Goal: Task Accomplishment & Management: Manage account settings

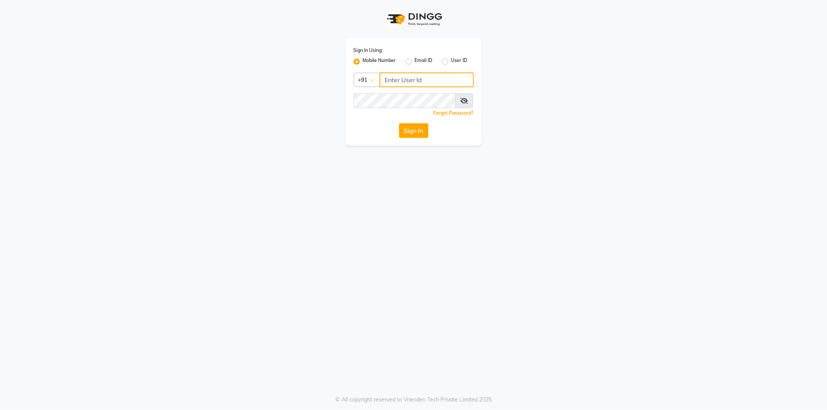
click at [425, 83] on input "Username" at bounding box center [426, 79] width 94 height 15
type input "9361615307"
click at [470, 103] on span at bounding box center [464, 100] width 18 height 15
click at [464, 100] on icon at bounding box center [464, 101] width 8 height 6
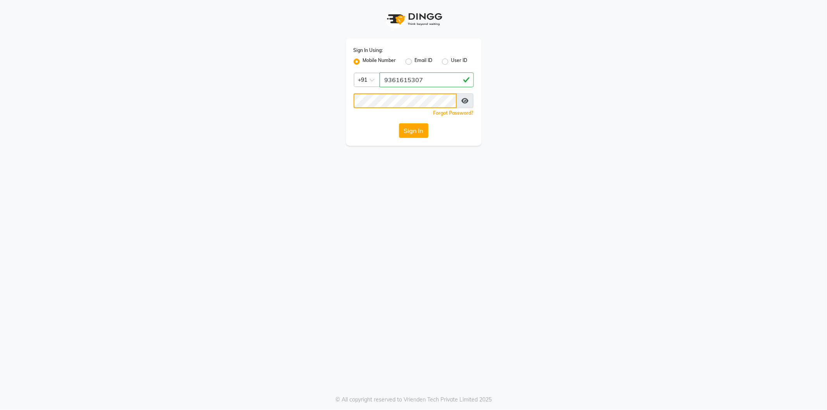
click at [399, 123] on button "Sign In" at bounding box center [413, 130] width 29 height 15
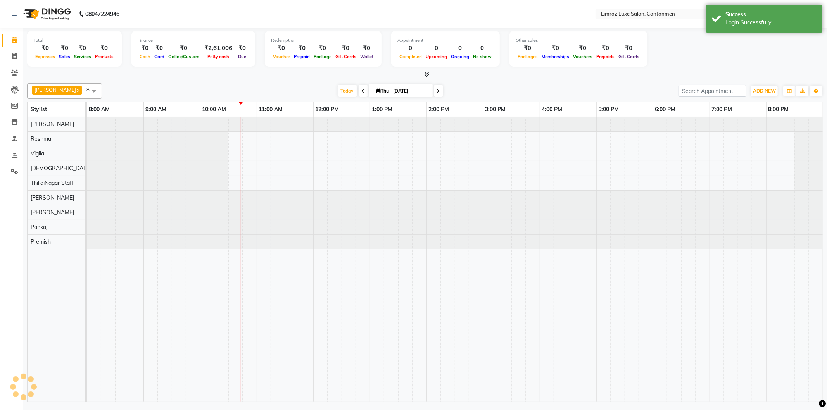
click at [212, 84] on div "[PERSON_NAME] x Reshma x Vigila x Vijitha x ThillaiNagar Staff x [PERSON_NAME] …" at bounding box center [425, 91] width 796 height 16
click at [114, 85] on div "[DATE] [DATE]" at bounding box center [390, 91] width 569 height 12
click at [86, 89] on span at bounding box center [94, 90] width 16 height 15
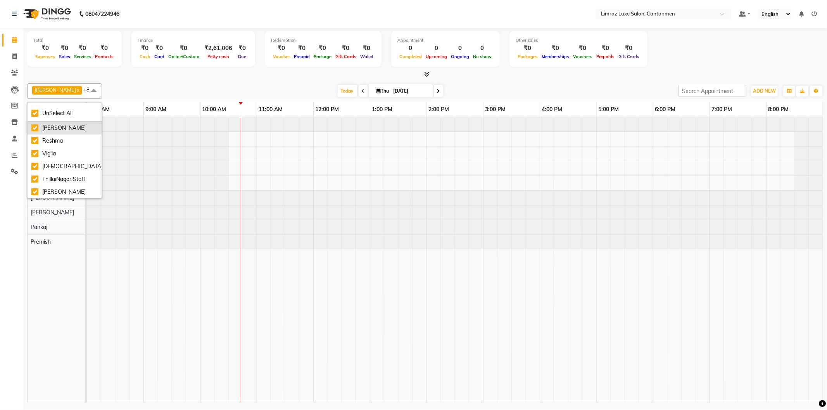
click at [38, 129] on div "[PERSON_NAME]" at bounding box center [64, 128] width 66 height 8
checkbox input "false"
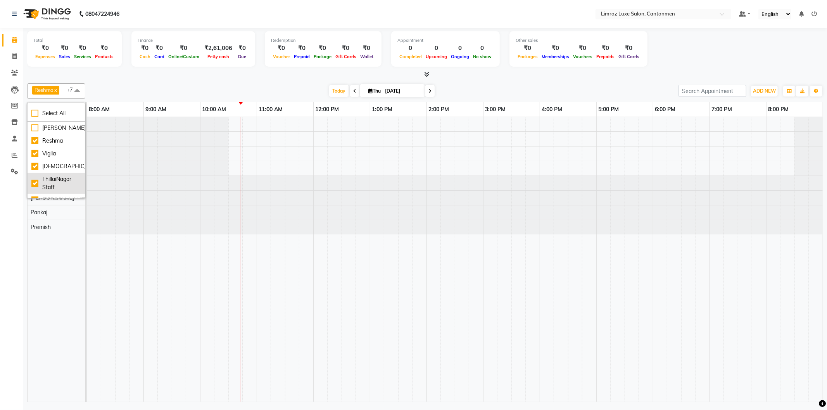
click at [57, 182] on div "ThillaiNagar Staff" at bounding box center [56, 183] width 50 height 16
checkbox input "false"
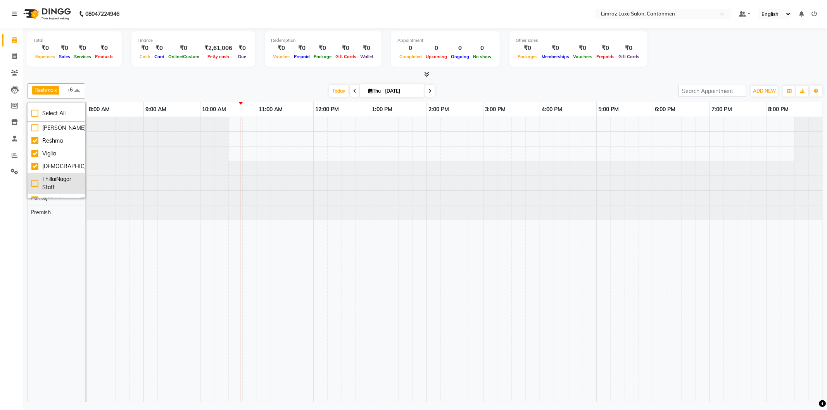
scroll to position [43, 0]
click at [62, 160] on div "[PERSON_NAME]" at bounding box center [56, 157] width 50 height 8
checkbox input "false"
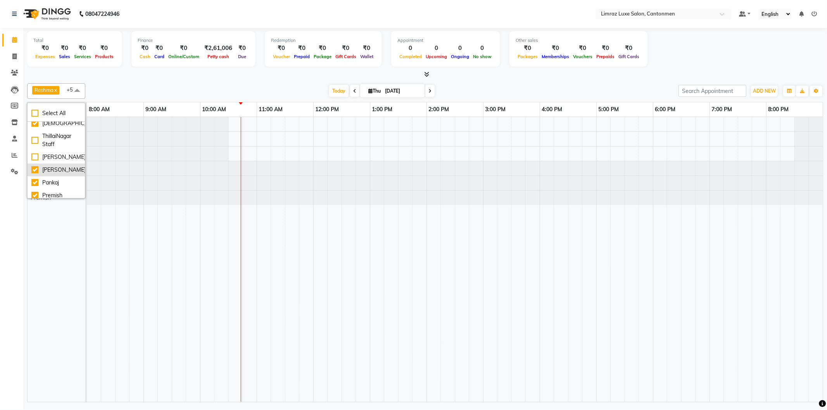
click at [55, 167] on div "[PERSON_NAME]" at bounding box center [56, 170] width 50 height 8
checkbox input "false"
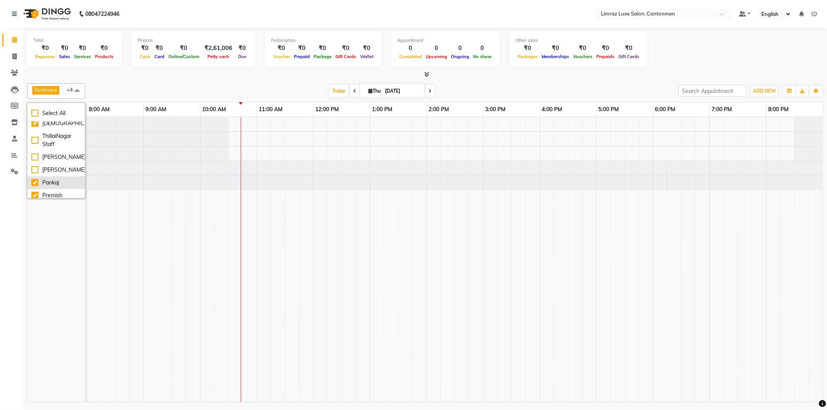
click at [55, 180] on div "Pankaj" at bounding box center [56, 183] width 50 height 8
checkbox input "false"
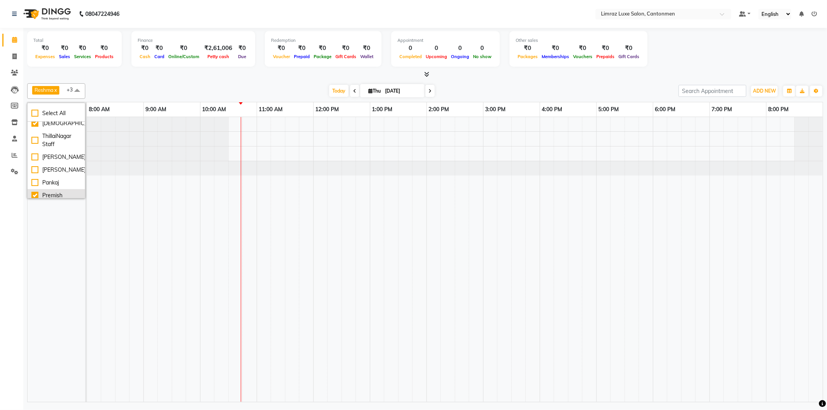
click at [53, 191] on li "Premish" at bounding box center [56, 195] width 57 height 13
checkbox input "false"
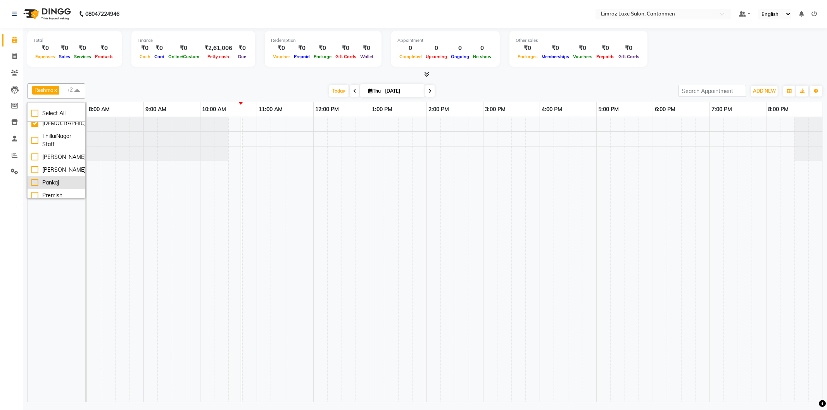
scroll to position [47, 0]
click at [129, 84] on div "Reshma x Vigila x Vijitha x +2 Select All [PERSON_NAME] Vigila Vijitha ThillaiN…" at bounding box center [425, 91] width 796 height 16
click at [72, 87] on span at bounding box center [77, 90] width 16 height 15
click at [49, 124] on div "[PERSON_NAME]" at bounding box center [56, 128] width 50 height 8
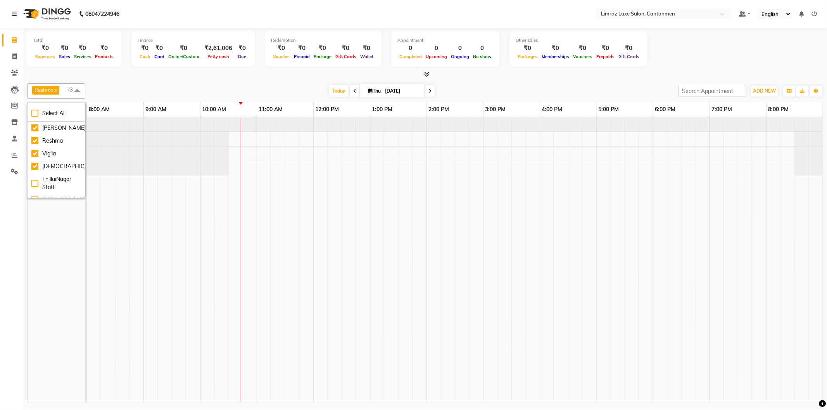
click at [122, 88] on div "[DATE] [DATE]" at bounding box center [381, 91] width 585 height 12
click at [78, 86] on span at bounding box center [77, 90] width 16 height 15
click at [56, 128] on div "[PERSON_NAME]" at bounding box center [56, 128] width 50 height 8
checkbox input "false"
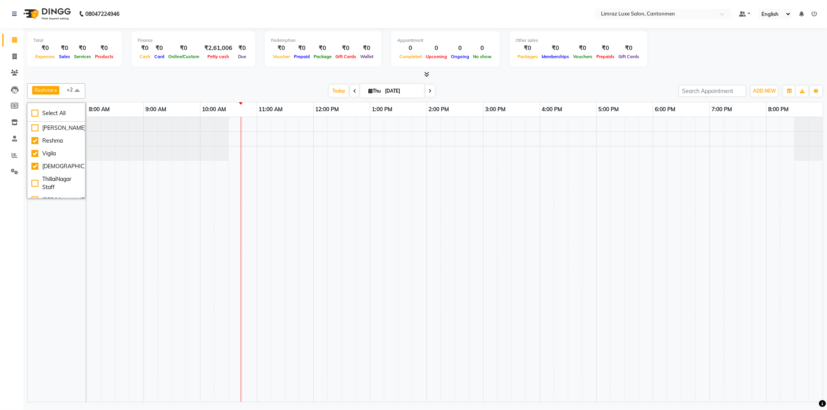
click at [123, 94] on div "[DATE] [DATE]" at bounding box center [381, 91] width 585 height 12
click at [215, 90] on div "[DATE] [DATE]" at bounding box center [381, 91] width 585 height 12
click at [249, 86] on div "[DATE] [DATE]" at bounding box center [381, 91] width 585 height 12
click at [185, 83] on div "Reshma x Vigila x Vijitha x +2 Select All [PERSON_NAME] Vigila Vijitha ThillaiN…" at bounding box center [425, 91] width 796 height 16
click at [304, 92] on div "[DATE] [DATE]" at bounding box center [381, 91] width 585 height 12
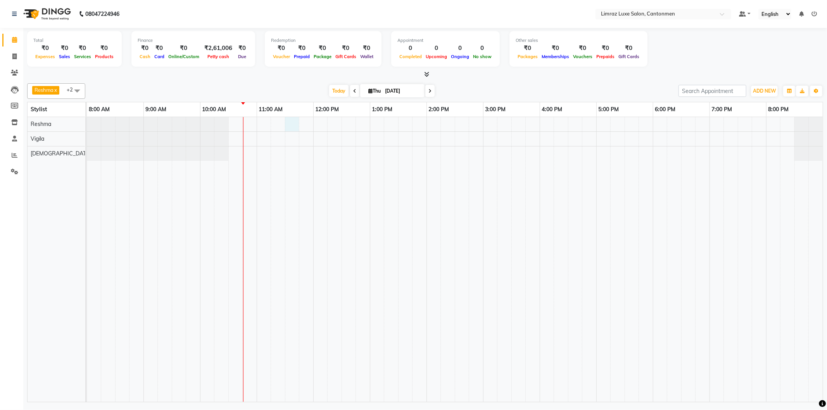
click at [291, 122] on div at bounding box center [455, 259] width 736 height 285
select select "63047"
select select "690"
select select "tentative"
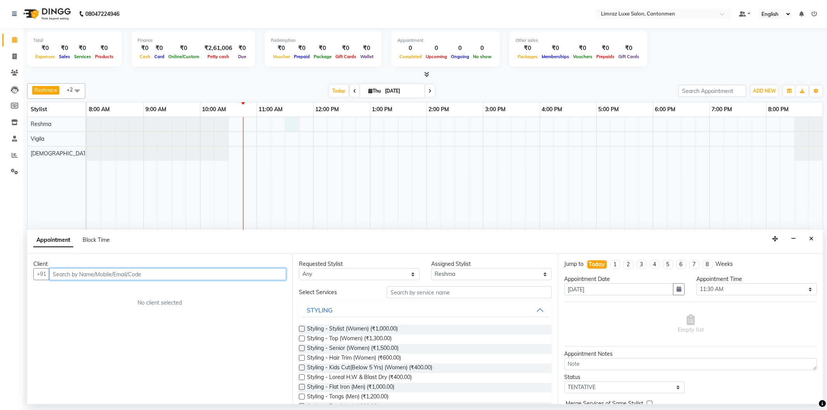
click at [175, 276] on input "text" at bounding box center [167, 274] width 237 height 12
click at [815, 241] on button "Close" at bounding box center [810, 239] width 11 height 12
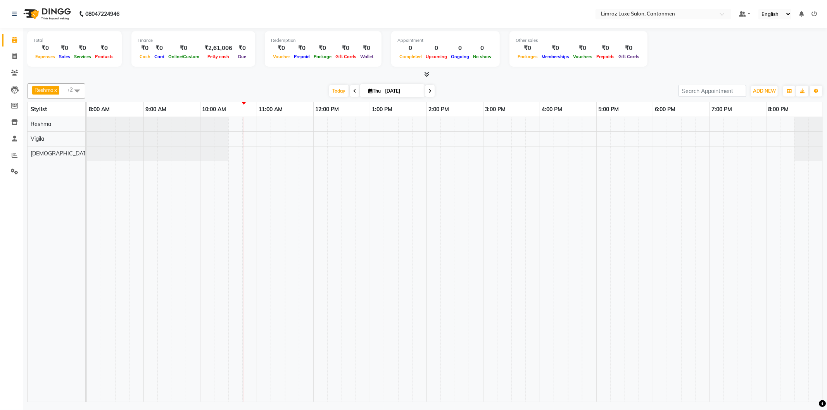
click at [353, 90] on span at bounding box center [354, 91] width 9 height 12
type input "[DATE]"
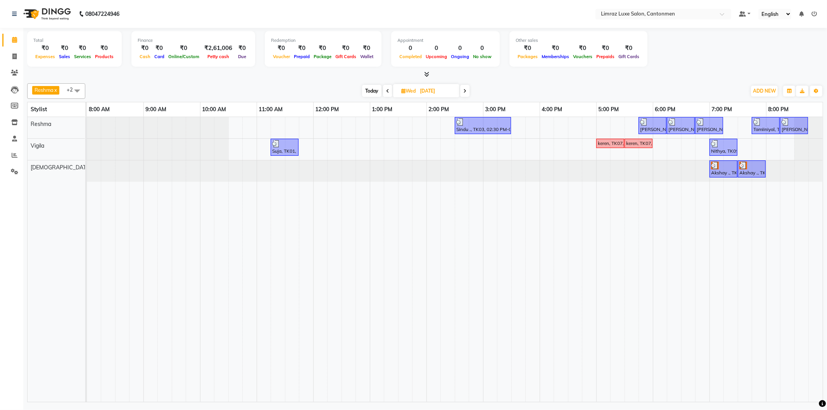
click at [74, 90] on span at bounding box center [77, 90] width 16 height 15
click at [52, 115] on div "Select All" at bounding box center [56, 113] width 50 height 8
checkbox input "true"
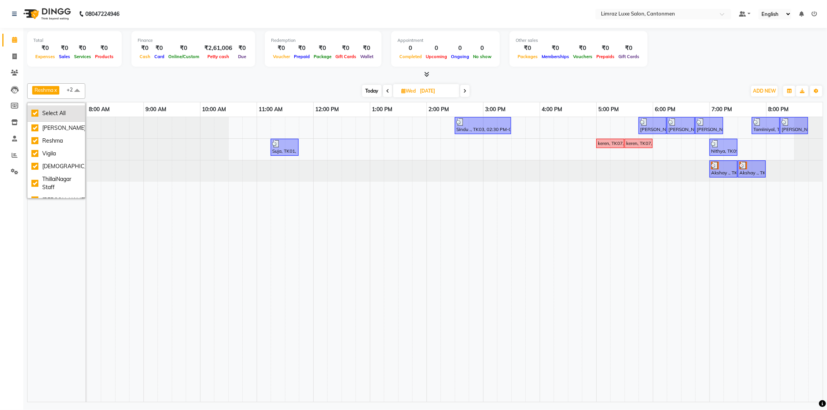
checkbox input "true"
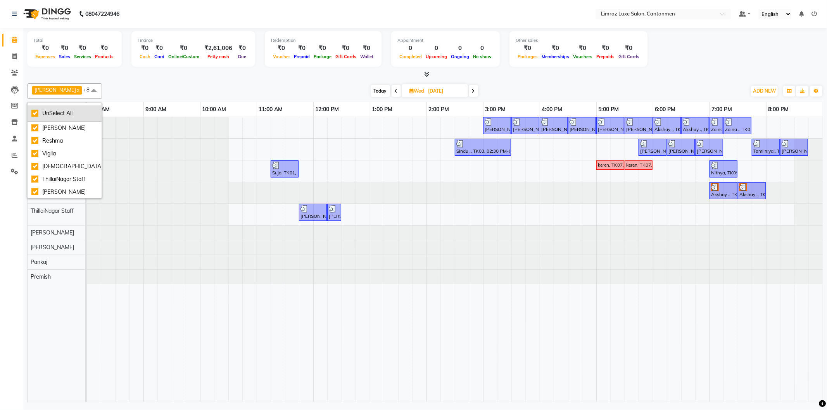
click at [52, 115] on div "UnSelect All" at bounding box center [64, 113] width 66 height 8
checkbox input "false"
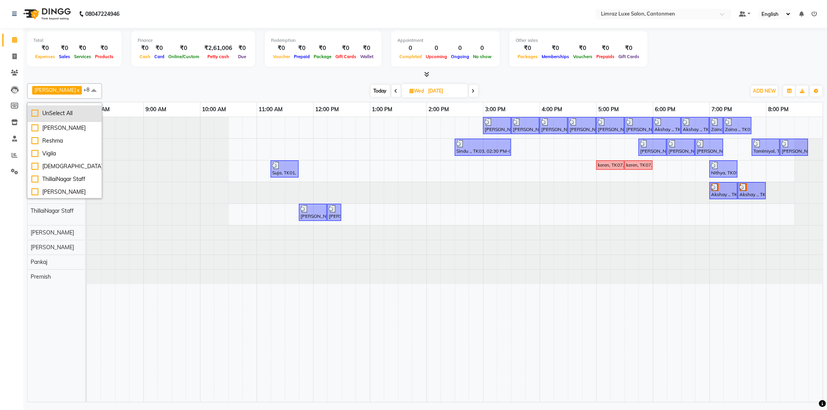
checkbox input "false"
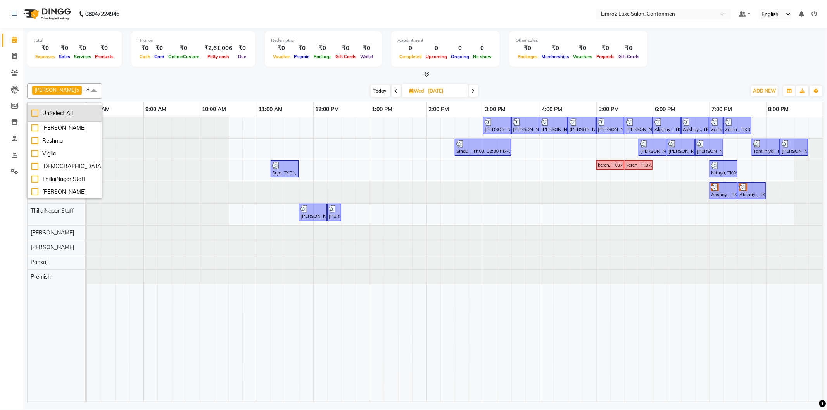
checkbox input "false"
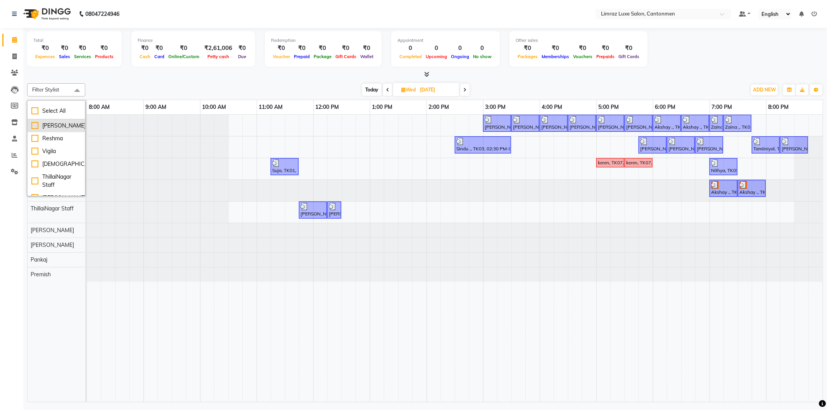
click at [55, 126] on div "[PERSON_NAME]" at bounding box center [56, 126] width 50 height 8
checkbox input "true"
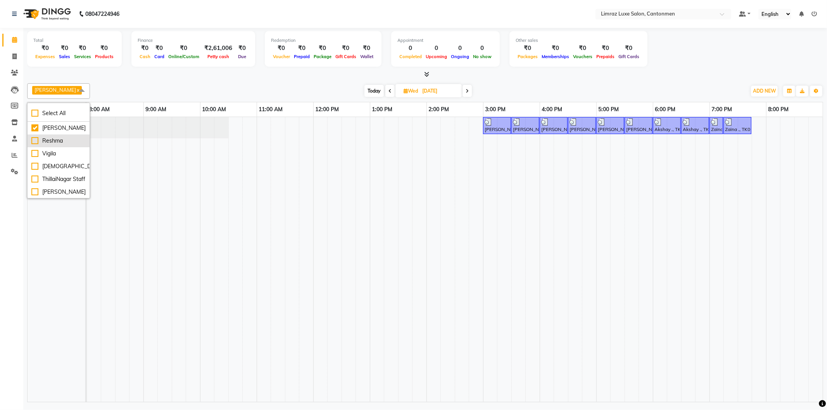
click at [51, 141] on div "Reshma" at bounding box center [58, 141] width 54 height 8
checkbox input "true"
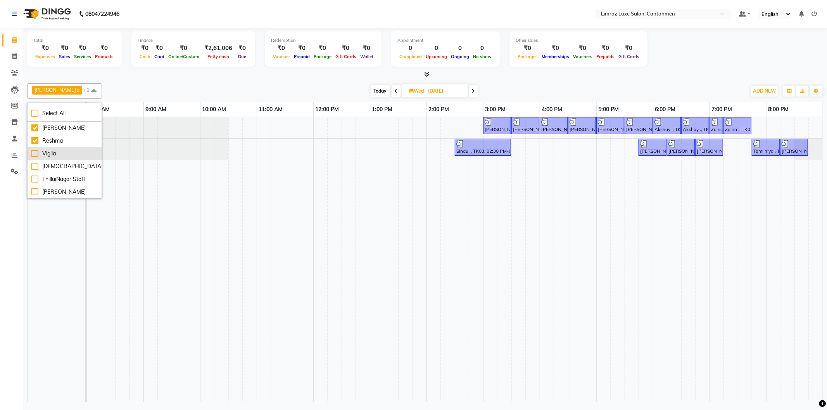
click at [47, 150] on div "Vigila" at bounding box center [64, 154] width 66 height 8
checkbox input "true"
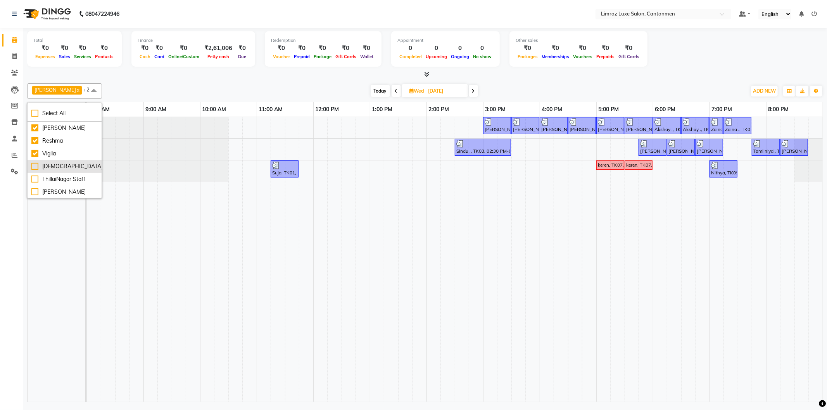
click at [45, 162] on div "[DEMOGRAPHIC_DATA]" at bounding box center [64, 166] width 66 height 8
checkbox input "true"
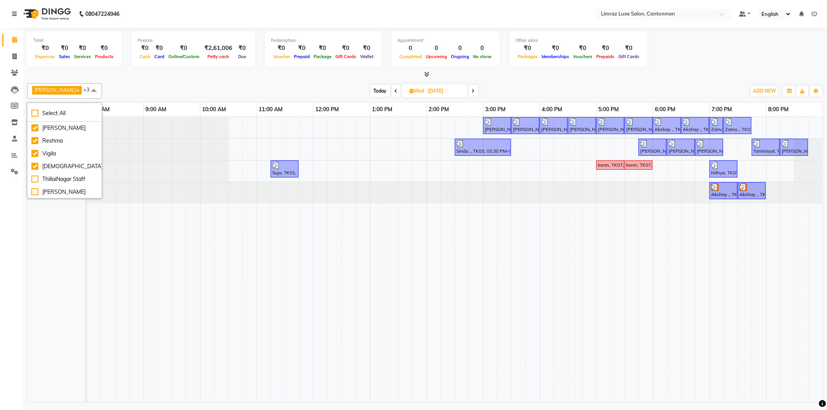
click at [297, 92] on div "[DATE] [DATE]" at bounding box center [424, 91] width 636 height 12
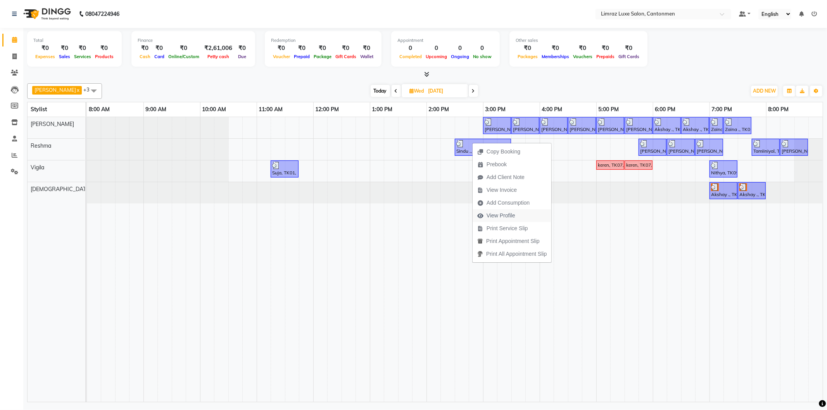
click at [496, 214] on span "View Profile" at bounding box center [500, 216] width 29 height 8
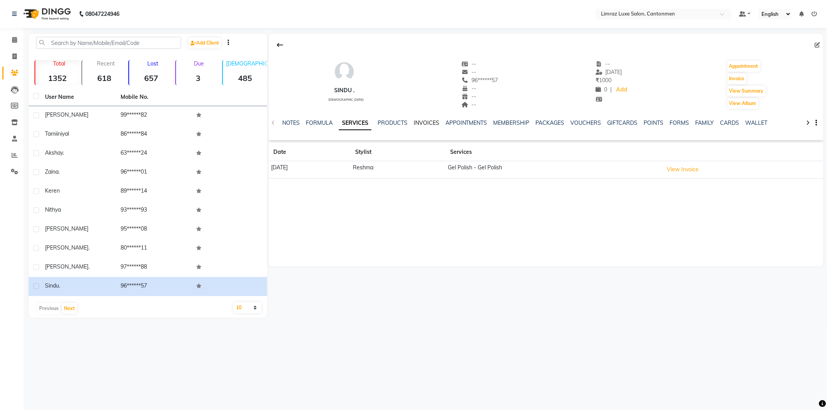
click at [432, 122] on link "INVOICES" at bounding box center [427, 122] width 26 height 7
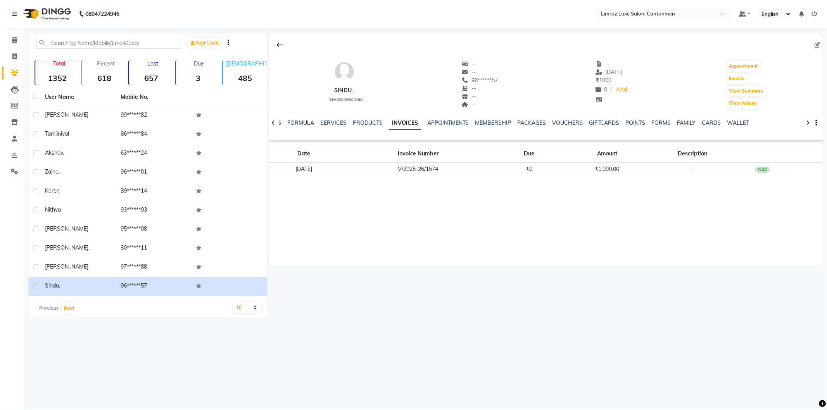
drag, startPoint x: 287, startPoint y: 23, endPoint x: 183, endPoint y: 17, distance: 104.0
click at [283, 23] on nav "08047224946 Select Location × Limraz Luxe Salon, Cantonmen Default Panel My Pan…" at bounding box center [413, 14] width 827 height 28
click at [50, 9] on img at bounding box center [46, 14] width 53 height 22
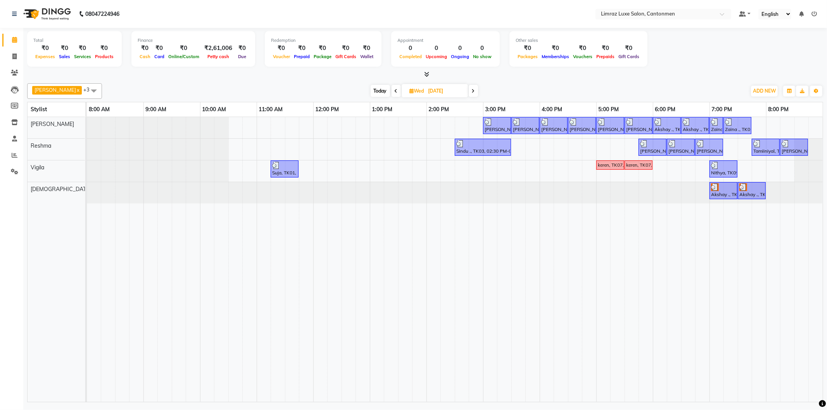
click at [262, 95] on div "[DATE] [DATE]" at bounding box center [424, 91] width 636 height 12
click at [226, 82] on div "[PERSON_NAME] x Reshma x Vigila x Vijitha x +3 Select All [PERSON_NAME] Vigila …" at bounding box center [425, 241] width 796 height 322
click at [371, 91] on span "Today" at bounding box center [380, 91] width 19 height 12
type input "[DATE]"
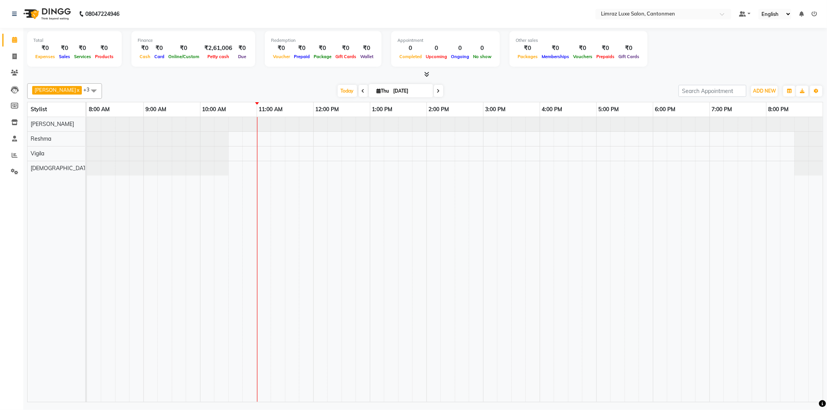
click at [232, 7] on nav "08047224946 Select Location × Limraz Luxe Salon, Cantonmen Default Panel My Pan…" at bounding box center [413, 14] width 827 height 28
